Goal: Task Accomplishment & Management: Complete application form

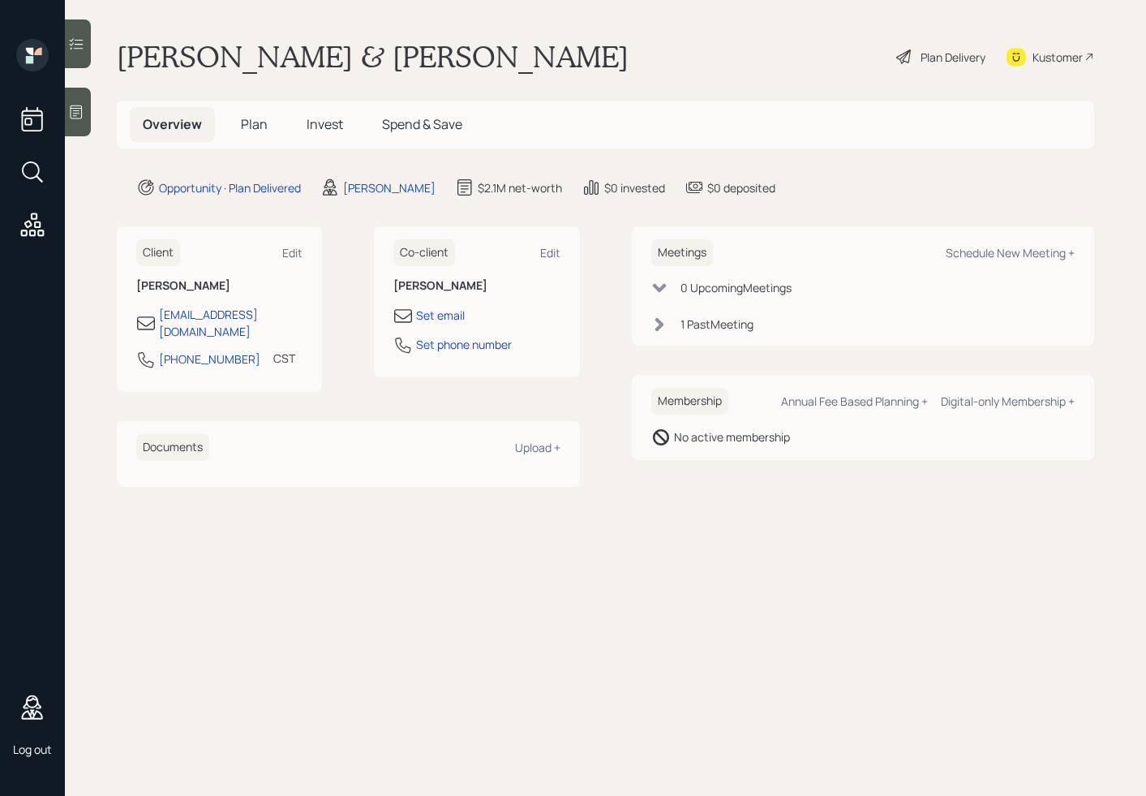
click at [929, 73] on div "Plan Delivery" at bounding box center [941, 57] width 92 height 36
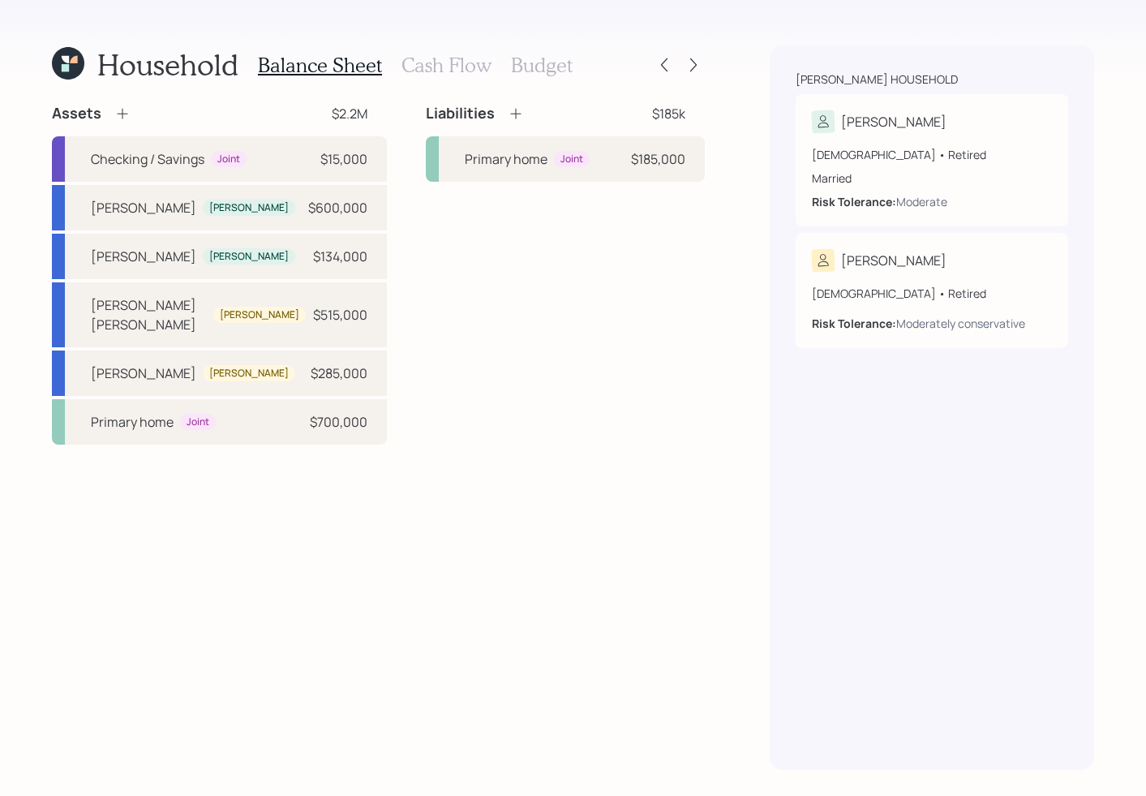
click at [530, 70] on h3 "Budget" at bounding box center [542, 66] width 62 height 24
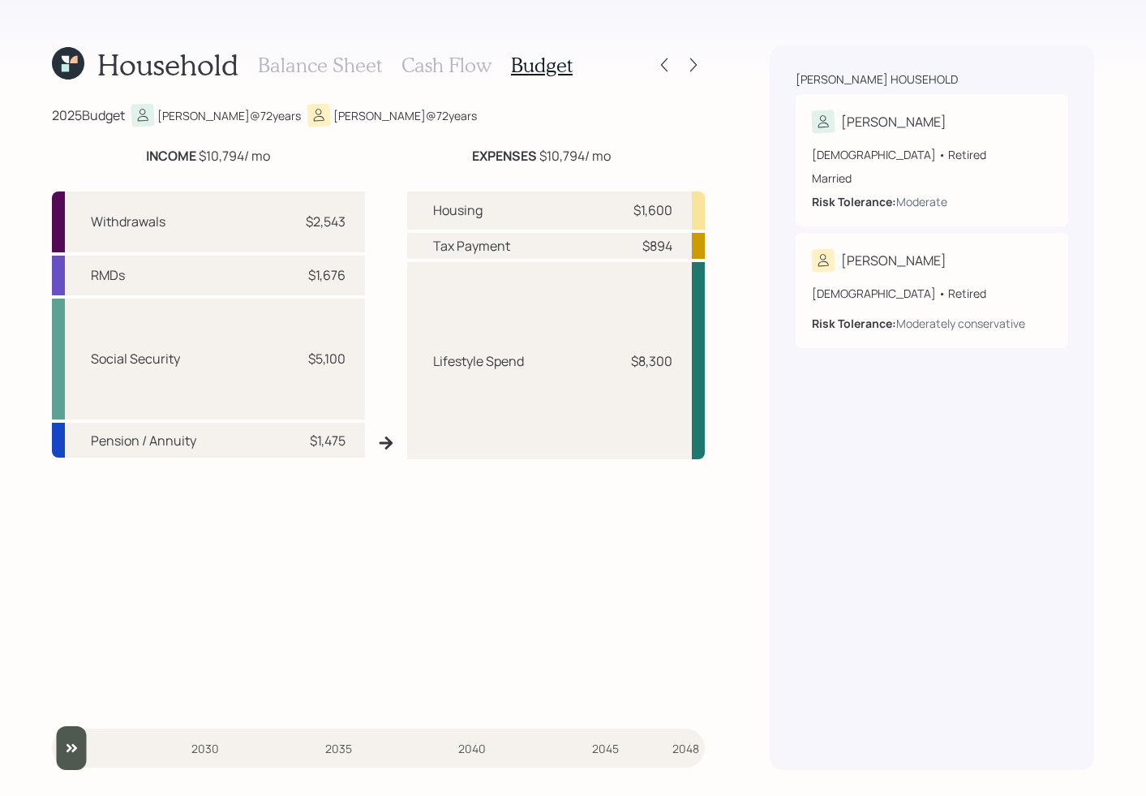
click at [655, 396] on div "Lifestyle Spend $8,300" at bounding box center [556, 360] width 298 height 197
click at [518, 347] on div "Lifestyle Spend $8,300" at bounding box center [556, 360] width 298 height 197
click at [455, 384] on div "Lifestyle Spend $8,300" at bounding box center [556, 360] width 298 height 197
